Goal: Information Seeking & Learning: Check status

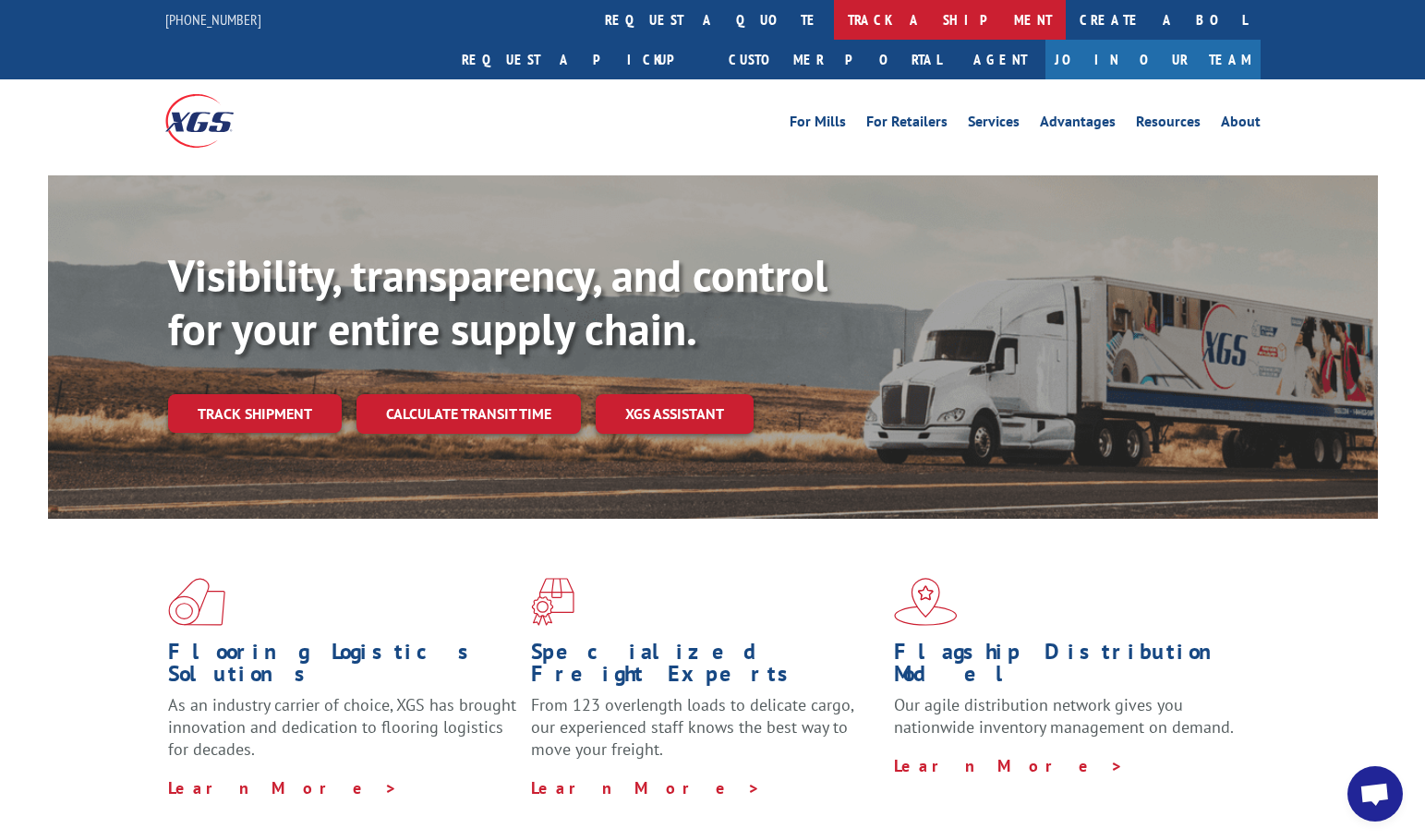
click at [834, 22] on link "track a shipment" at bounding box center [950, 20] width 232 height 39
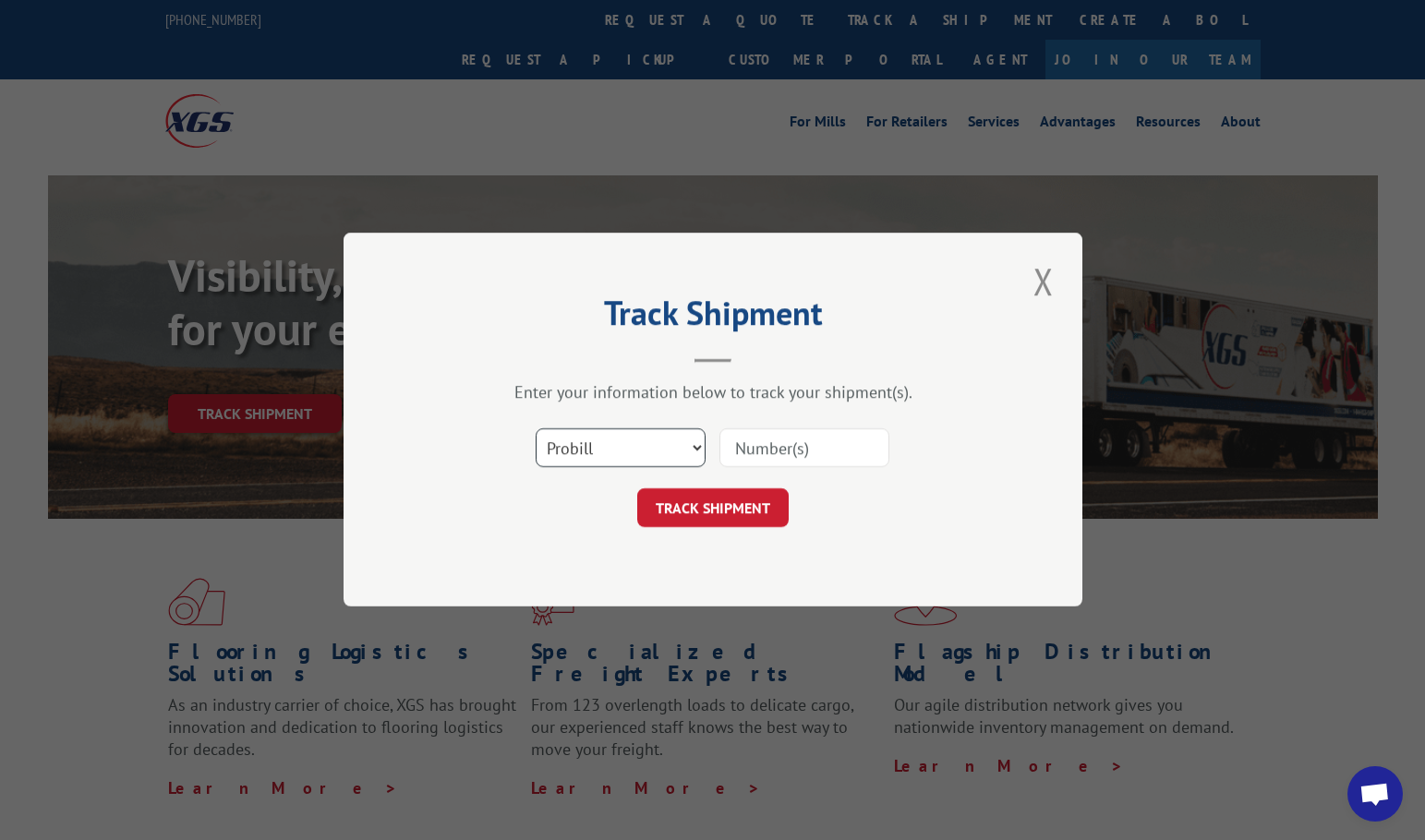
click at [669, 464] on select "Select category... Probill BOL PO" at bounding box center [620, 449] width 170 height 38
select select "bol"
click at [535, 430] on select "Select category... Probill BOL PO" at bounding box center [620, 449] width 170 height 38
click at [775, 457] on input at bounding box center [805, 449] width 170 height 38
paste input "15477073"
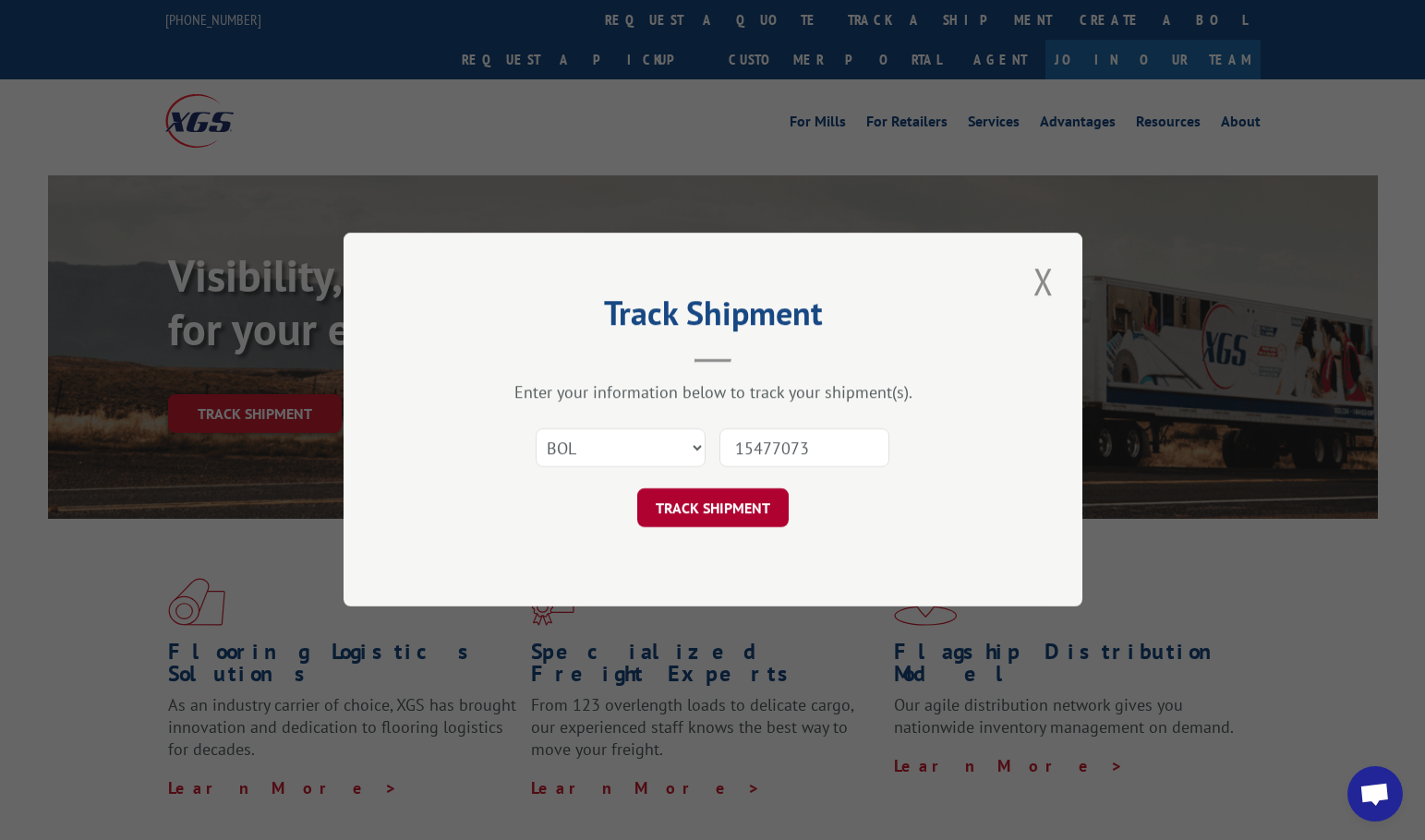
type input "15477073"
click at [717, 510] on button "TRACK SHIPMENT" at bounding box center [713, 508] width 152 height 38
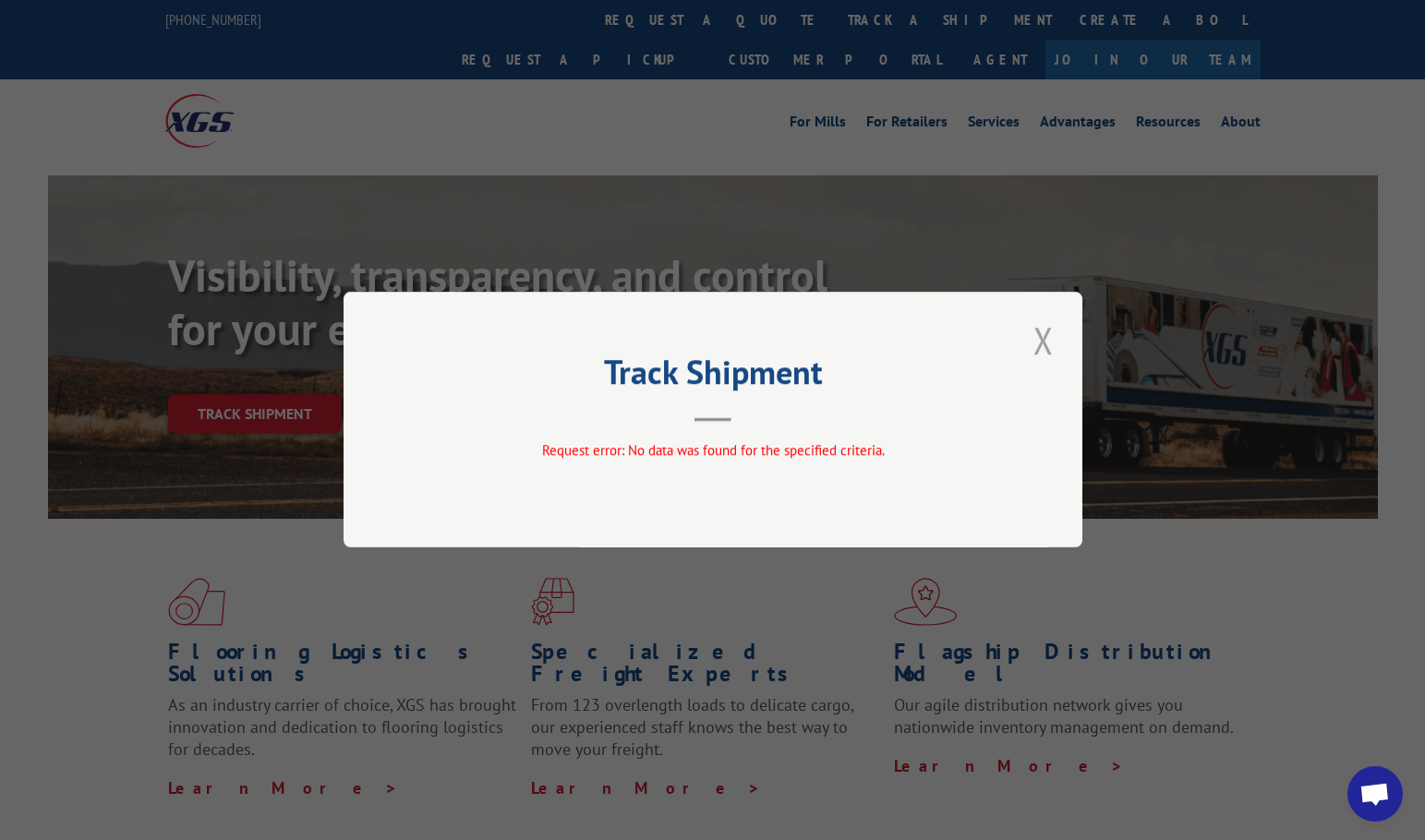
drag, startPoint x: 1038, startPoint y: 344, endPoint x: 934, endPoint y: 36, distance: 325.1
click at [1038, 343] on button "Close modal" at bounding box center [1043, 340] width 32 height 51
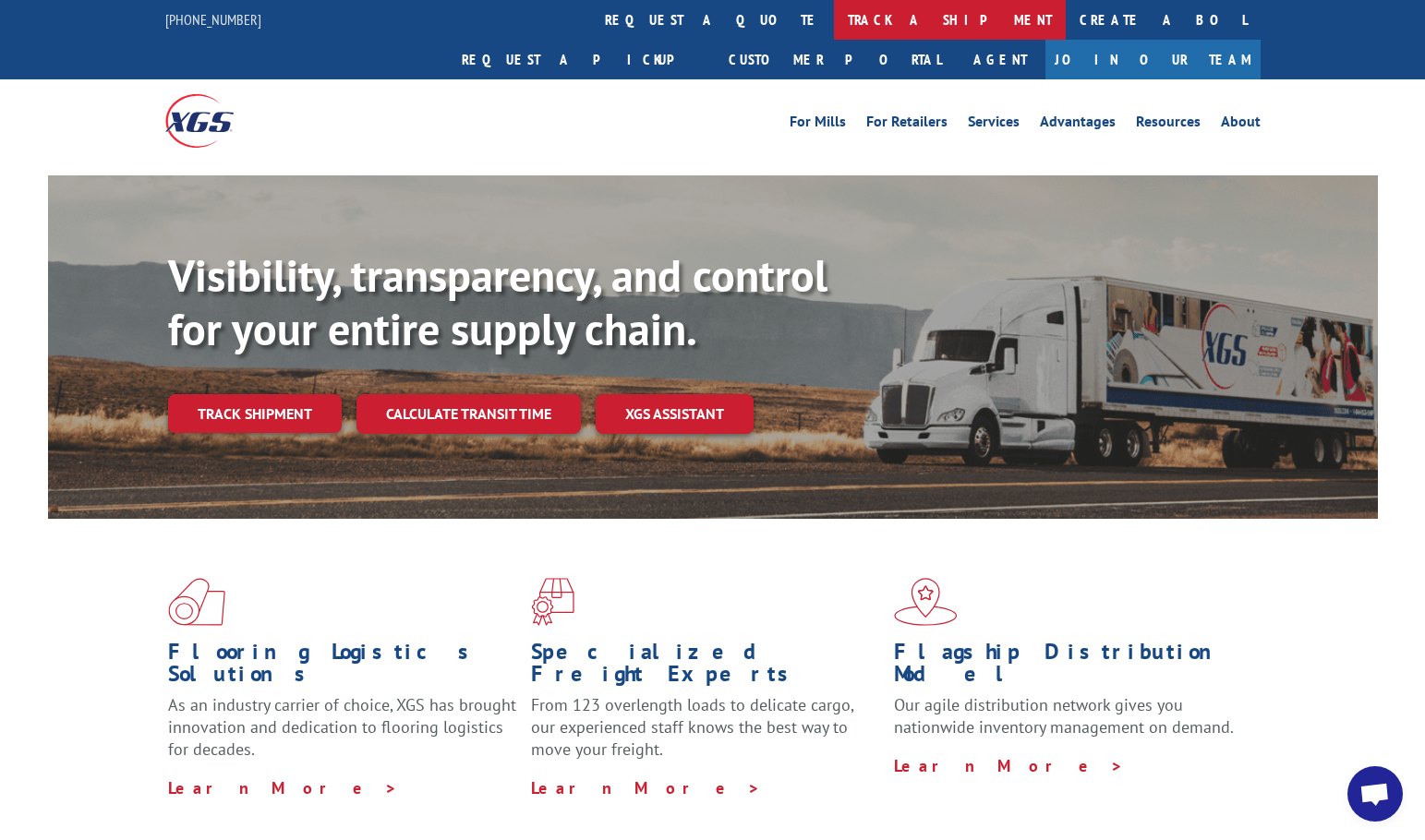
click at [834, 17] on link "track a shipment" at bounding box center [950, 20] width 232 height 39
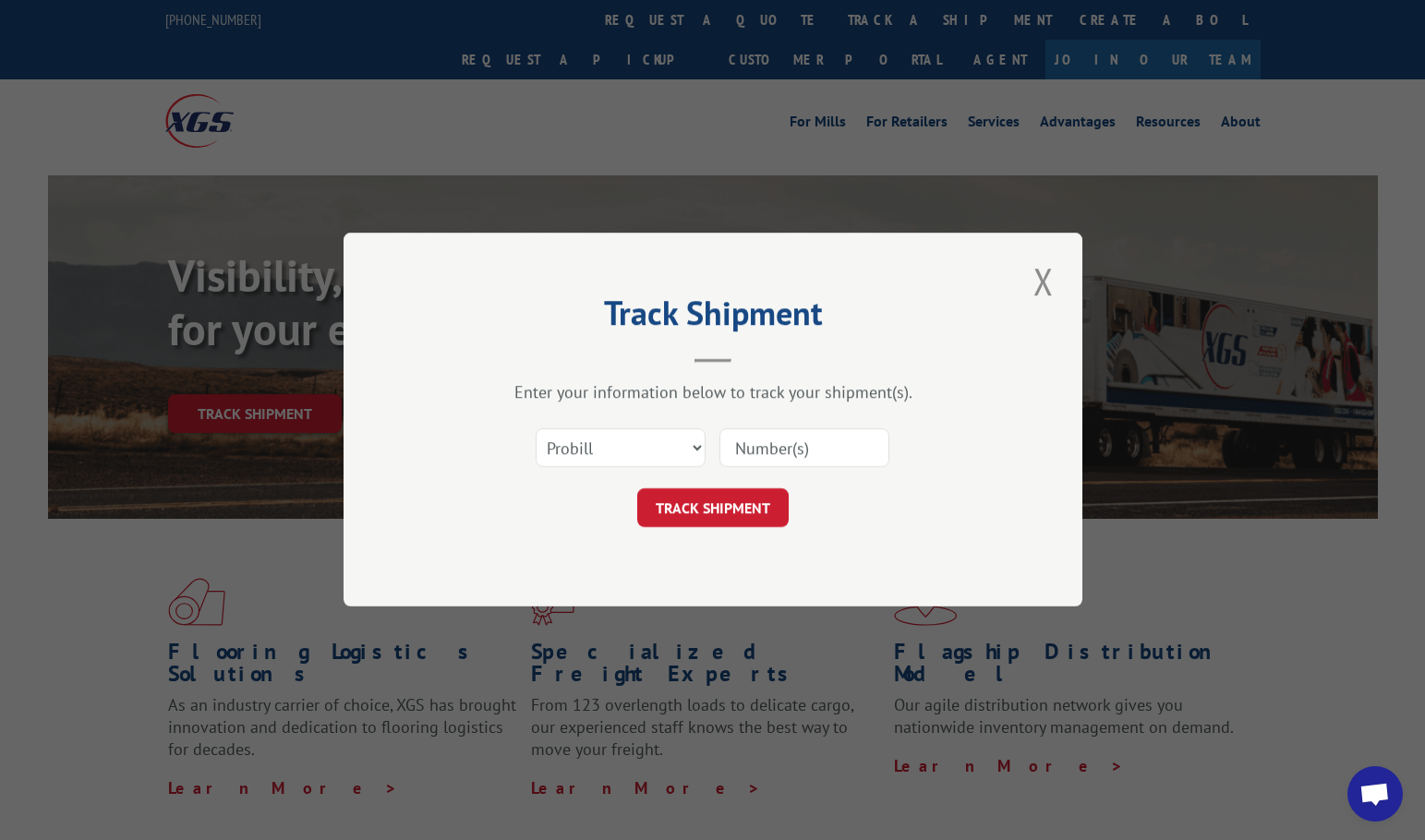
click at [757, 453] on input at bounding box center [805, 449] width 170 height 38
paste input "15477073"
type input "15477073"
click at [702, 512] on button "TRACK SHIPMENT" at bounding box center [713, 508] width 152 height 38
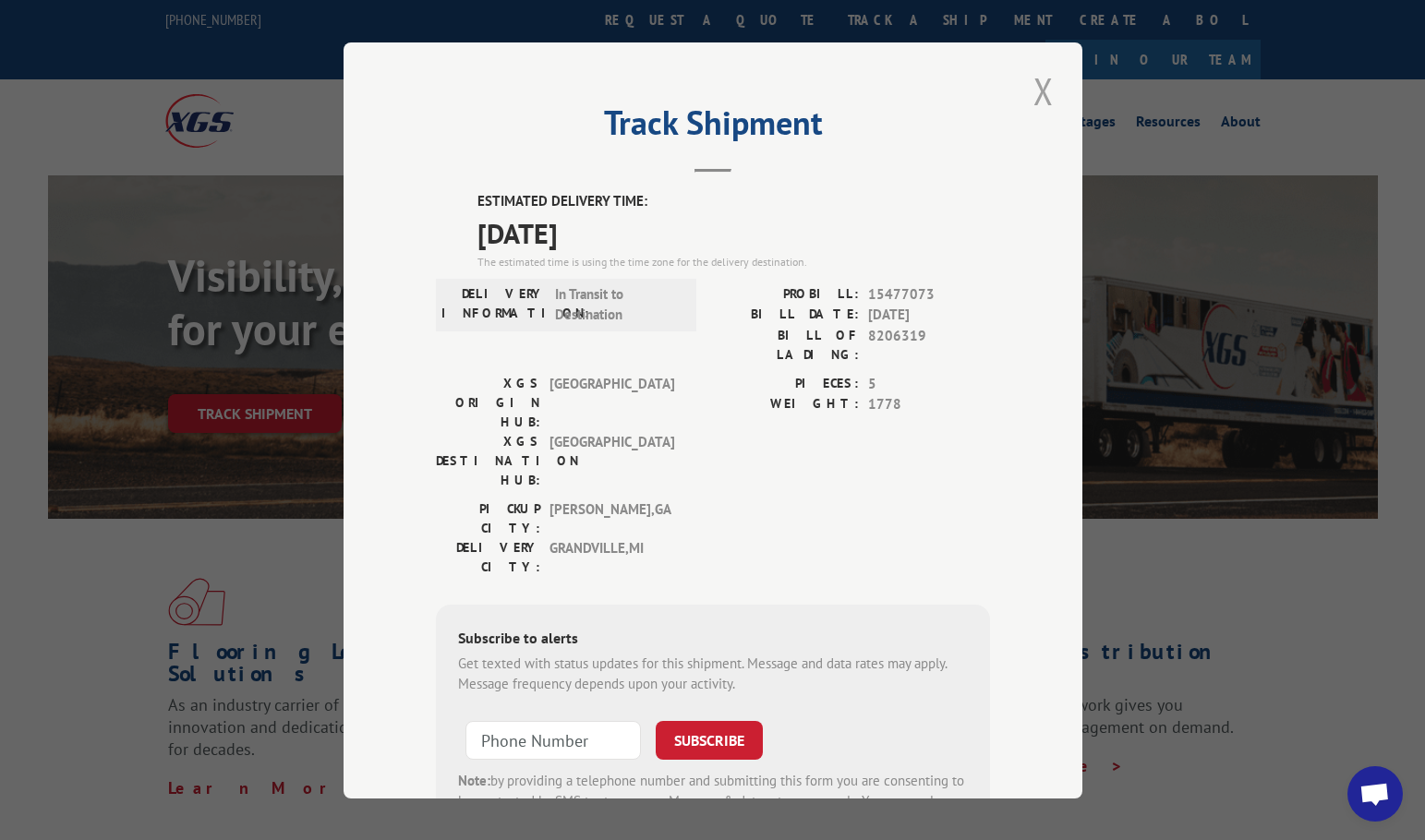
click at [1041, 95] on button "Close modal" at bounding box center [1043, 92] width 32 height 51
